Goal: Navigation & Orientation: Find specific page/section

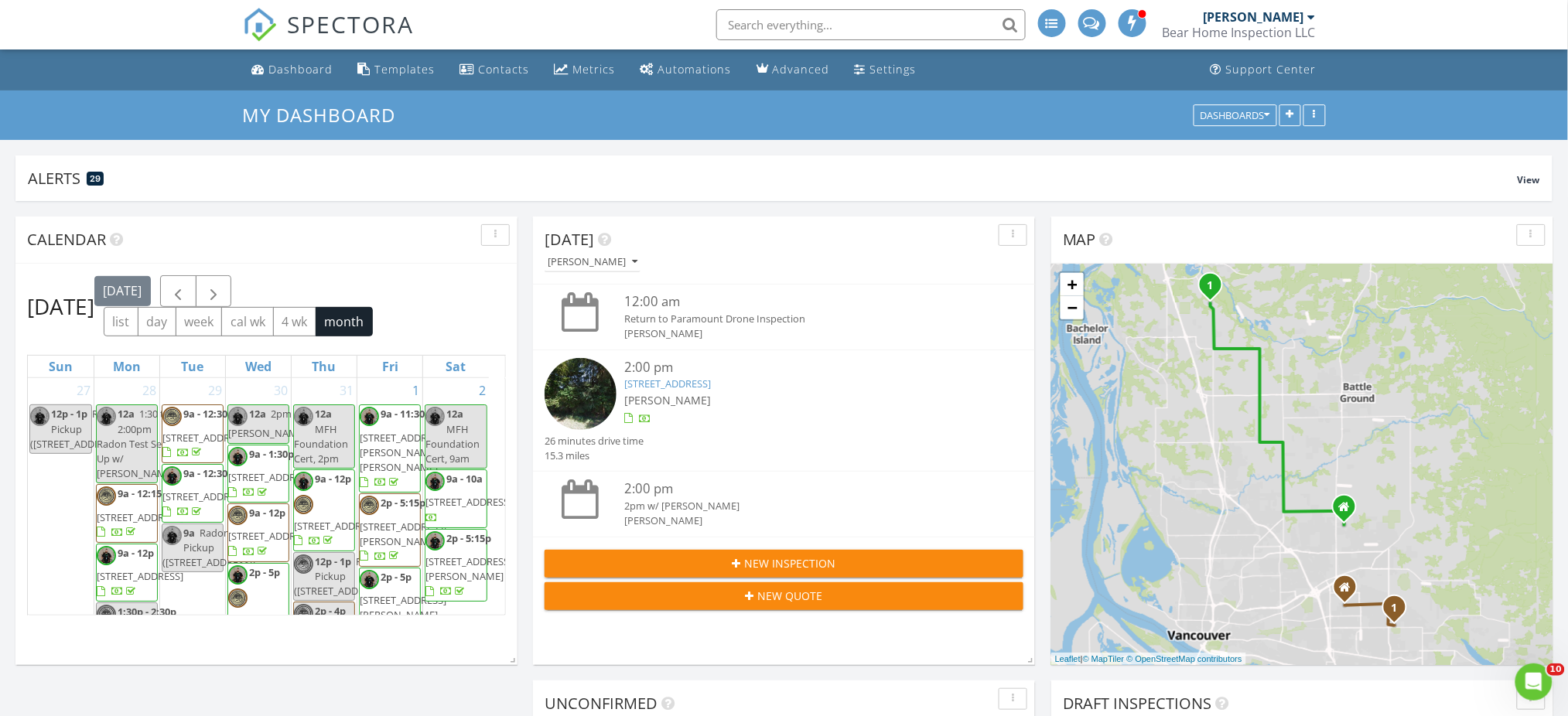
click at [1314, 31] on div "Bear Home Inspection LLC" at bounding box center [1239, 32] width 153 height 15
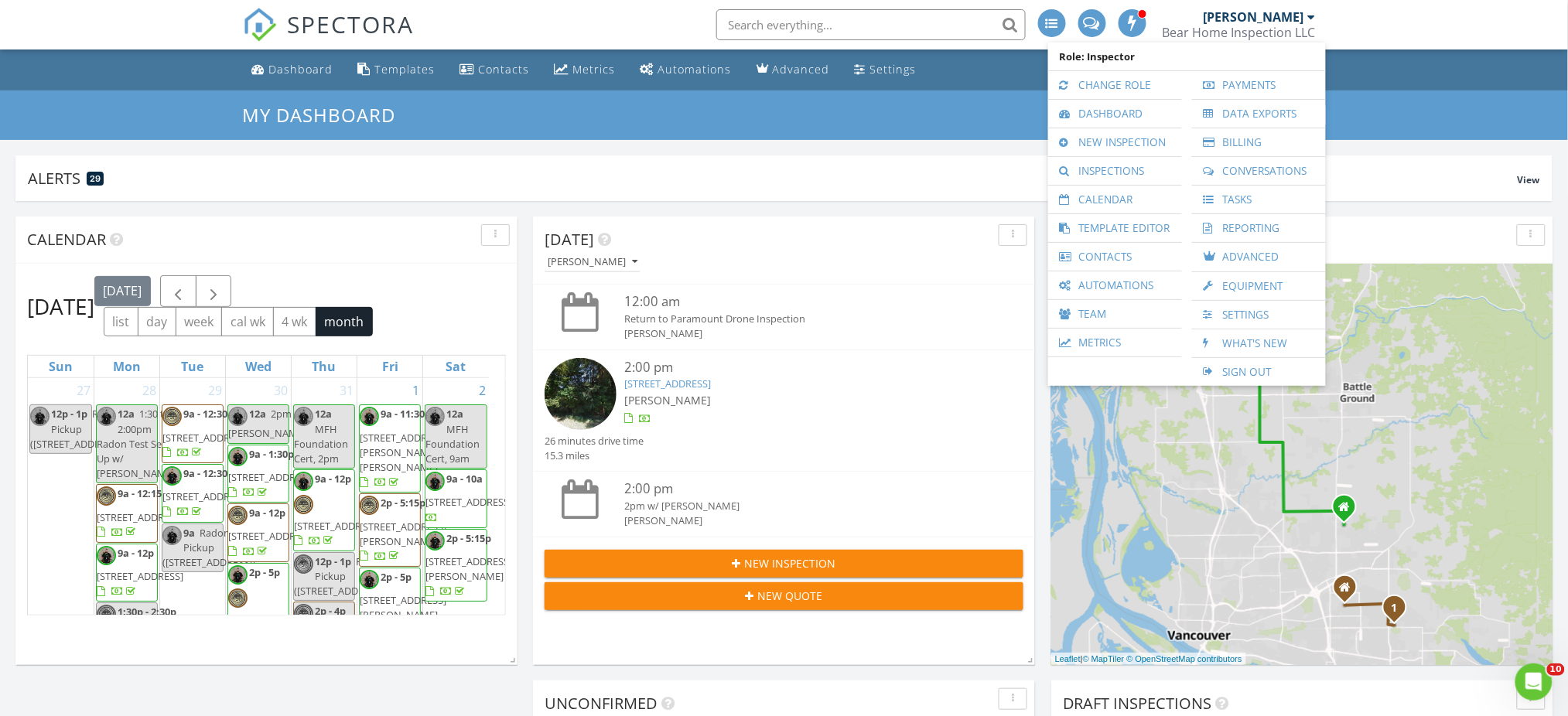
click at [288, 50] on link "SPECTORA" at bounding box center [328, 37] width 171 height 32
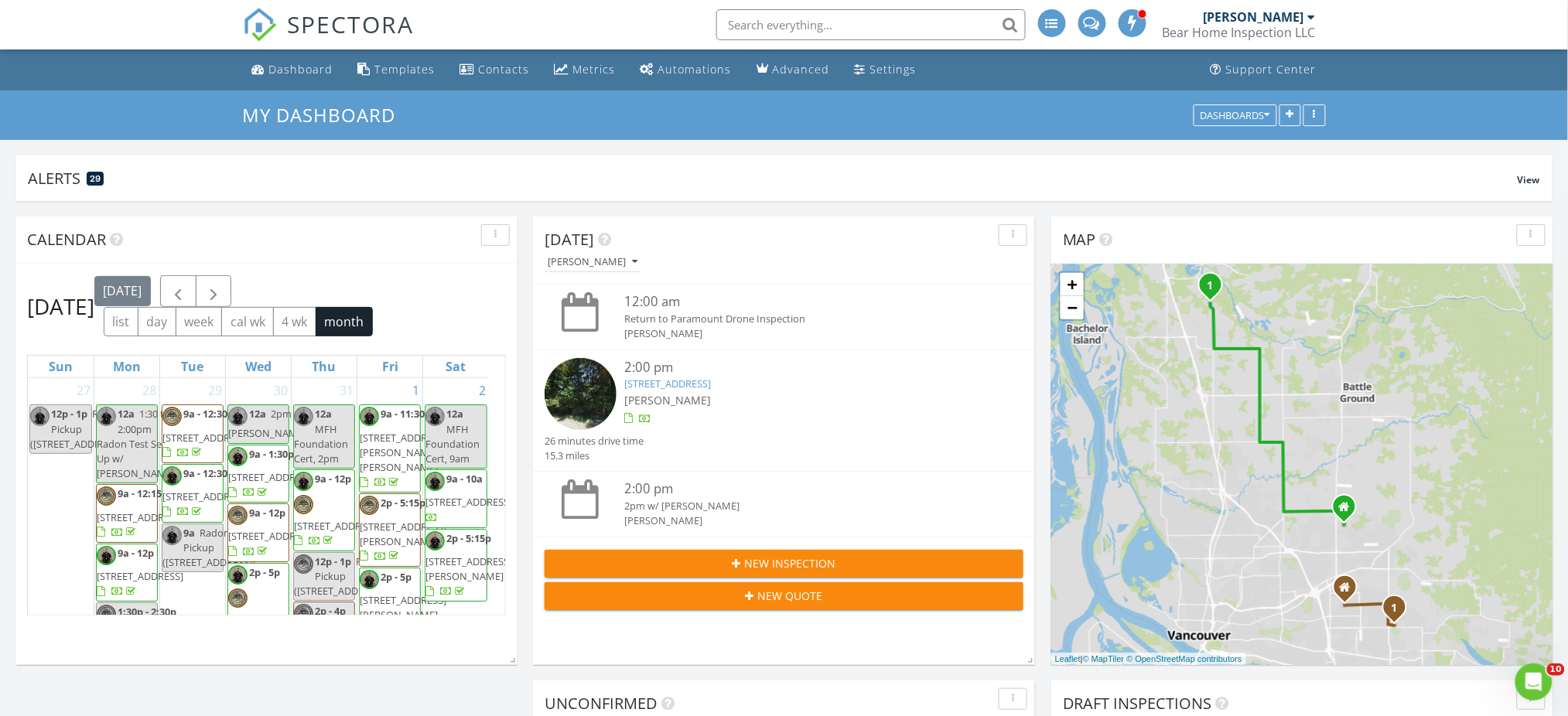
click at [290, 60] on link "Dashboard" at bounding box center [292, 70] width 93 height 28
click at [576, 77] on link "Metrics" at bounding box center [585, 70] width 73 height 28
